Goal: Information Seeking & Learning: Find specific fact

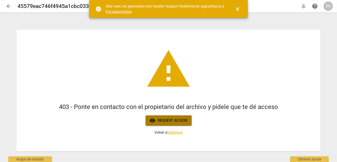
click at [167, 121] on span "visibility Request access" at bounding box center [168, 120] width 38 height 6
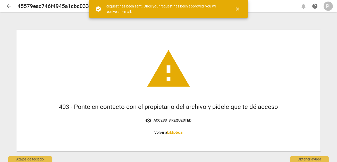
click at [165, 68] on span "warning" at bounding box center [168, 69] width 46 height 46
click at [238, 10] on span "close" at bounding box center [237, 9] width 6 height 6
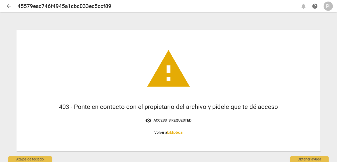
click at [142, 6] on div "45579eac746f4945a1cbc033ec5ccf89" at bounding box center [155, 6] width 277 height 6
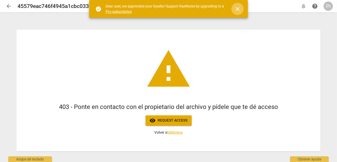
click at [236, 10] on span "close" at bounding box center [237, 9] width 6 height 6
click at [236, 9] on span "close" at bounding box center [237, 9] width 6 height 6
click at [175, 119] on span "visibility Request access" at bounding box center [168, 120] width 38 height 6
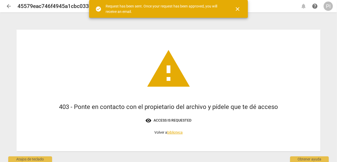
click at [169, 88] on span "warning" at bounding box center [168, 69] width 46 height 46
click at [166, 79] on span "warning" at bounding box center [168, 69] width 46 height 46
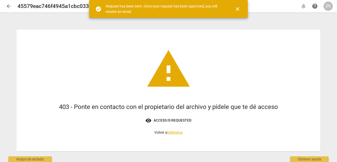
click at [166, 79] on span "warning" at bounding box center [168, 69] width 46 height 46
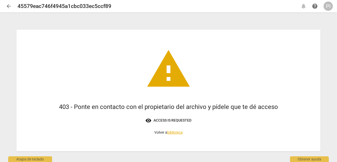
click at [171, 133] on link "biblioteca" at bounding box center [174, 132] width 15 height 4
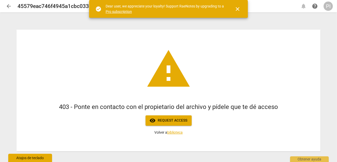
click at [22, 159] on div "Atajos de teclado" at bounding box center [30, 158] width 44 height 8
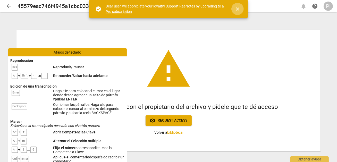
click at [240, 10] on span "close" at bounding box center [237, 9] width 6 height 6
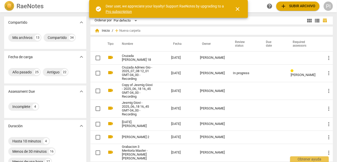
click at [87, 58] on div "Compartido expand_more Mis archivos 13 Compartido 34 Fecha de carga expand_more…" at bounding box center [168, 87] width 337 height 149
click at [237, 7] on span "close" at bounding box center [237, 9] width 6 height 6
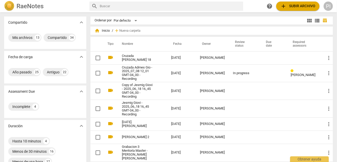
click at [150, 5] on input "text" at bounding box center [170, 6] width 141 height 8
type input "iris"
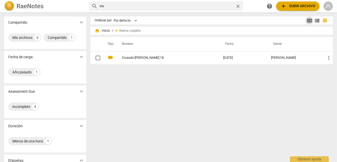
click at [308, 21] on span "view_module" at bounding box center [309, 20] width 6 height 6
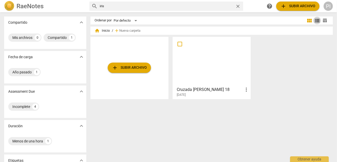
click at [315, 20] on span "view_list" at bounding box center [317, 20] width 6 height 6
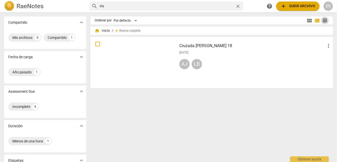
click at [322, 19] on span "table_chart" at bounding box center [324, 20] width 5 height 5
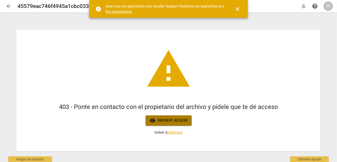
click at [175, 119] on span "visibility Request access" at bounding box center [168, 120] width 38 height 6
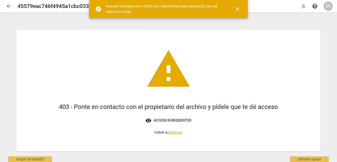
click at [175, 119] on span "visibility Access is requested" at bounding box center [168, 120] width 46 height 6
click at [239, 9] on span "close" at bounding box center [237, 9] width 6 height 6
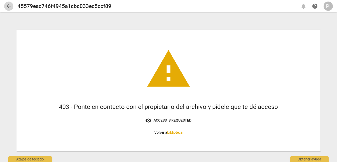
click at [8, 7] on span "arrow_back" at bounding box center [9, 6] width 6 height 6
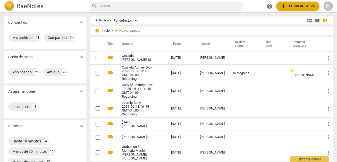
click at [137, 6] on input "text" at bounding box center [170, 6] width 141 height 8
click at [138, 6] on input "text" at bounding box center [170, 6] width 141 height 8
click at [134, 7] on input "text" at bounding box center [170, 6] width 141 height 8
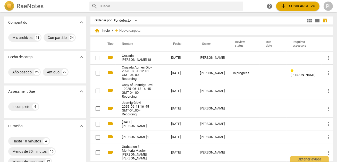
click at [120, 4] on input "text" at bounding box center [170, 6] width 141 height 8
click at [108, 10] on input "text" at bounding box center [170, 6] width 141 height 8
paste input "GMT20250806-004409_Recording_avo_640x360"
type input "GMT20250806-004409_Recording_avo_640x360"
click at [93, 6] on span "search" at bounding box center [94, 6] width 6 height 6
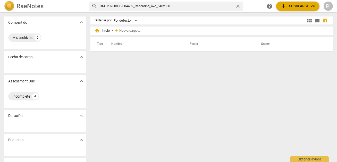
click at [93, 6] on span "search" at bounding box center [94, 6] width 6 height 6
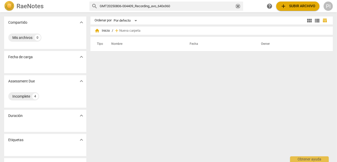
click at [239, 5] on span "close" at bounding box center [237, 6] width 5 height 5
